Goal: Task Accomplishment & Management: Use online tool/utility

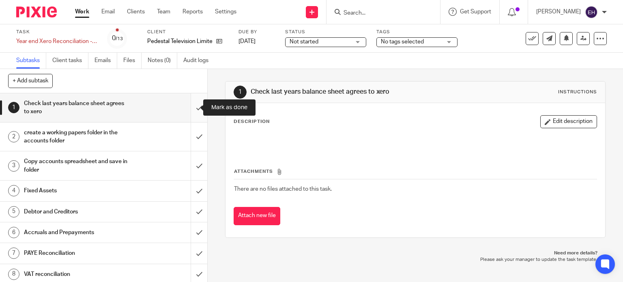
click at [187, 106] on input "submit" at bounding box center [103, 107] width 207 height 29
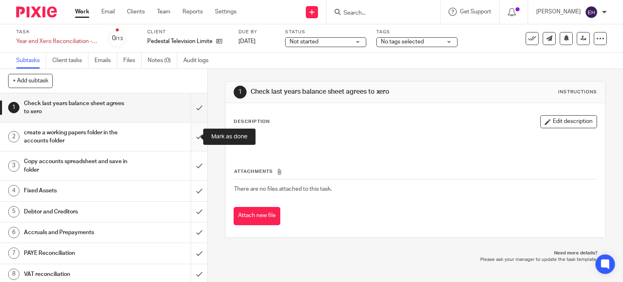
drag, startPoint x: 194, startPoint y: 141, endPoint x: 193, endPoint y: 149, distance: 8.6
click at [193, 140] on input "submit" at bounding box center [103, 136] width 207 height 29
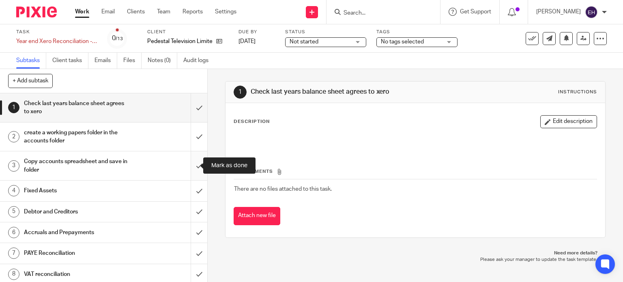
click at [190, 164] on input "submit" at bounding box center [103, 165] width 207 height 29
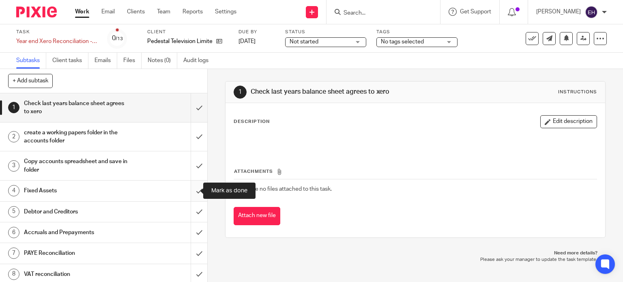
click at [188, 191] on input "submit" at bounding box center [103, 190] width 207 height 20
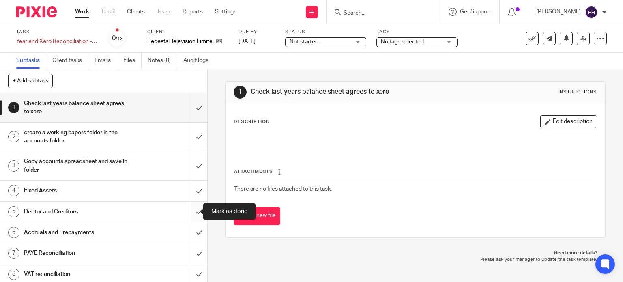
click at [190, 212] on input "submit" at bounding box center [103, 212] width 207 height 20
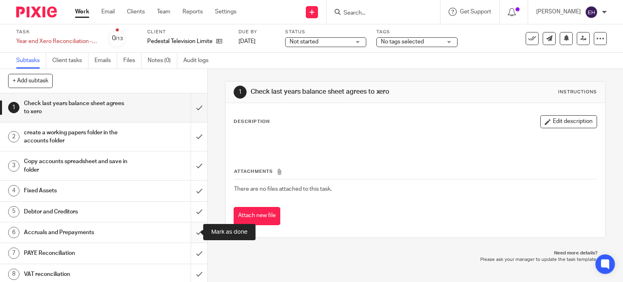
click at [191, 235] on input "submit" at bounding box center [103, 232] width 207 height 20
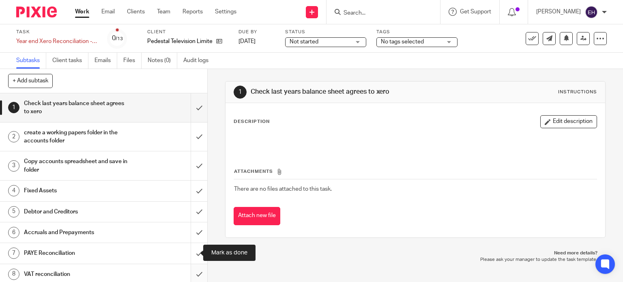
drag, startPoint x: 190, startPoint y: 254, endPoint x: 190, endPoint y: 264, distance: 10.1
click at [190, 255] on input "submit" at bounding box center [103, 253] width 207 height 20
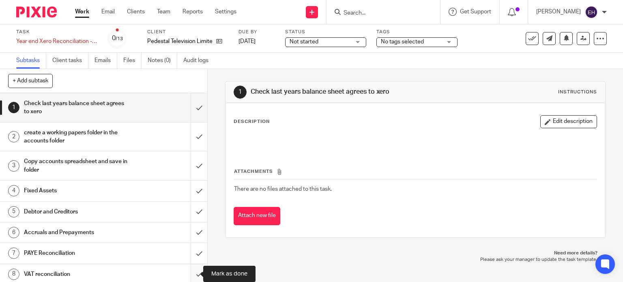
click at [191, 268] on input "submit" at bounding box center [103, 274] width 207 height 20
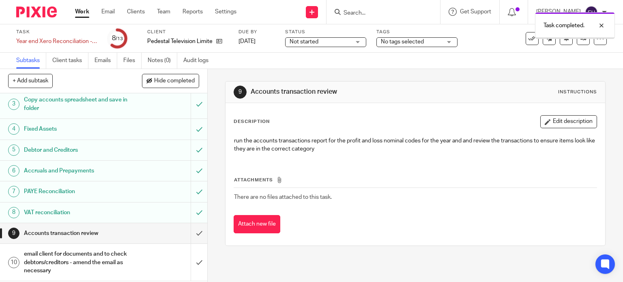
scroll to position [153, 0]
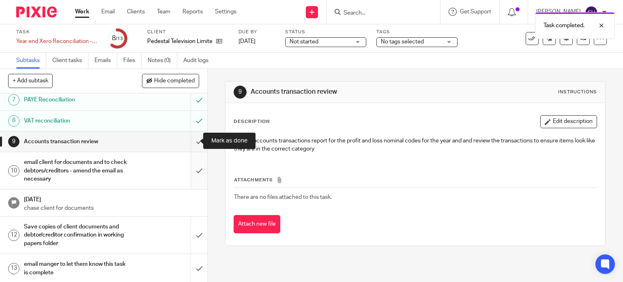
drag, startPoint x: 188, startPoint y: 141, endPoint x: 187, endPoint y: 173, distance: 32.5
click at [188, 143] on input "submit" at bounding box center [103, 141] width 207 height 20
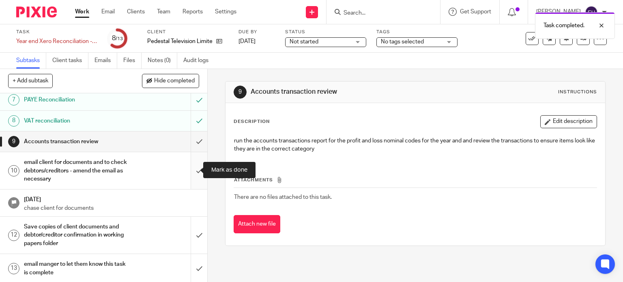
click at [187, 174] on input "submit" at bounding box center [103, 170] width 207 height 37
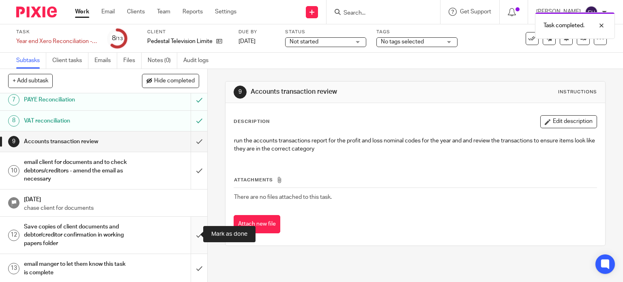
click at [191, 233] on input "submit" at bounding box center [103, 235] width 207 height 37
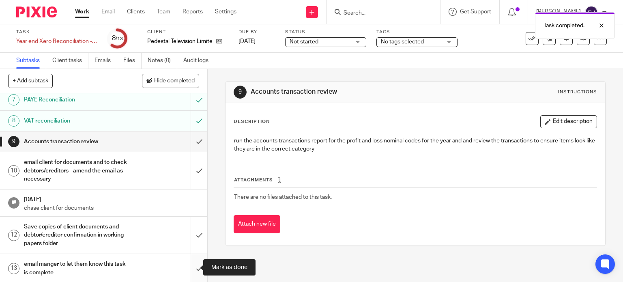
drag, startPoint x: 190, startPoint y: 266, endPoint x: 188, endPoint y: 261, distance: 6.0
click at [190, 266] on input "submit" at bounding box center [103, 268] width 207 height 29
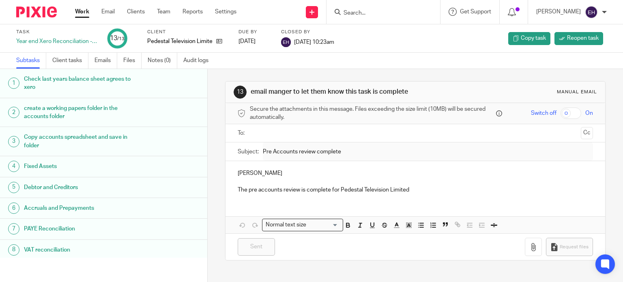
click at [82, 11] on link "Work" at bounding box center [82, 12] width 14 height 8
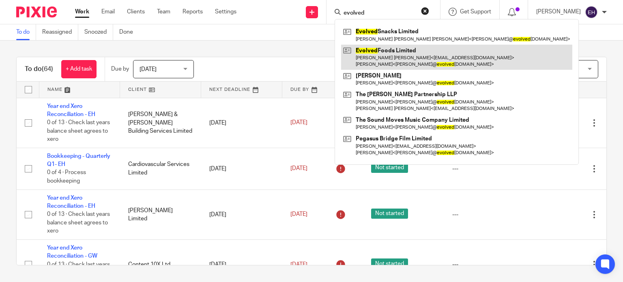
type input "evolved"
click at [409, 55] on link at bounding box center [456, 57] width 231 height 25
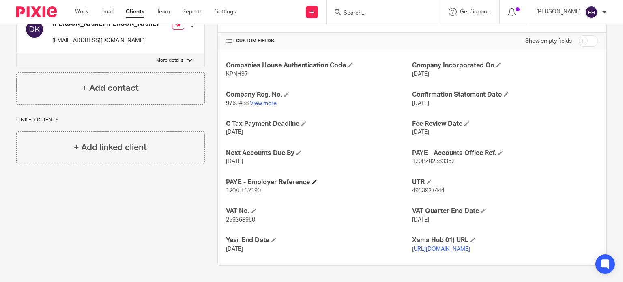
scroll to position [177, 0]
